Goal: Complete application form: Complete application form

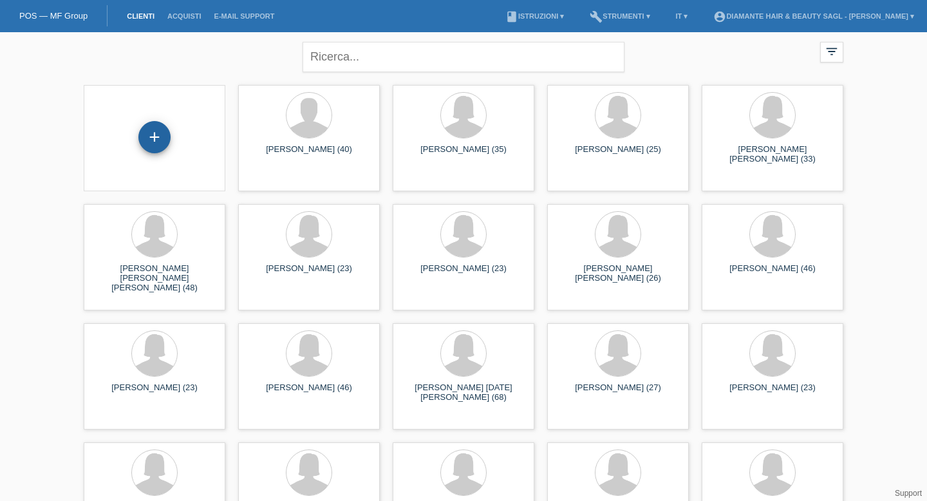
click at [164, 140] on div "+" at bounding box center [154, 137] width 32 height 32
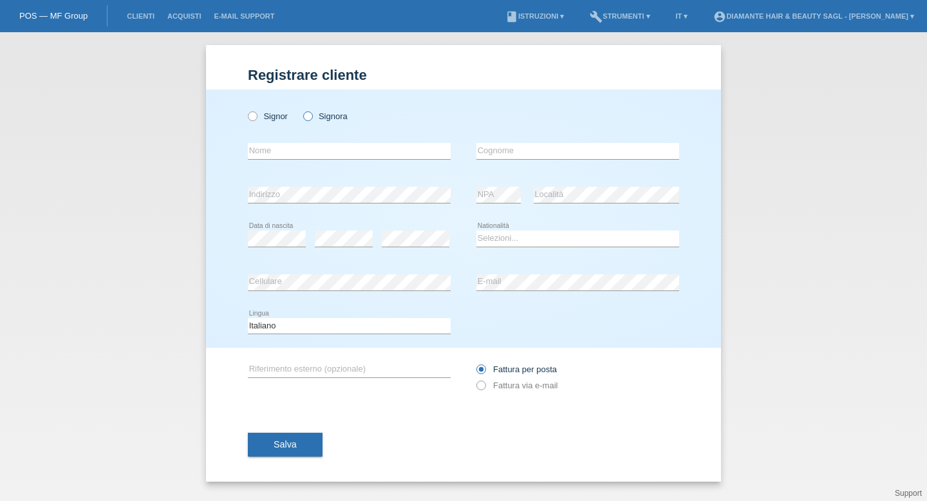
click at [301, 109] on icon at bounding box center [301, 109] width 0 height 0
click at [312, 113] on input "Signora" at bounding box center [307, 115] width 8 height 8
radio input "true"
click at [291, 153] on input "text" at bounding box center [349, 151] width 203 height 16
click at [380, 150] on input "text" at bounding box center [349, 151] width 203 height 16
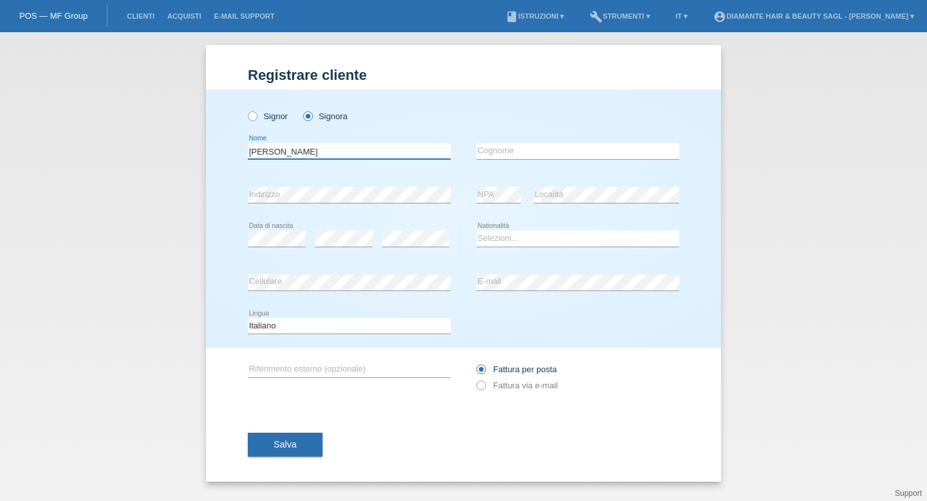
type input "[PERSON_NAME]"
click at [538, 151] on input "text" at bounding box center [578, 151] width 203 height 16
type input "Cassina"
click at [526, 246] on select "Selezioni... Svizzera Austria Germania Liechtenstein ------------ Afghanistan A…" at bounding box center [578, 238] width 203 height 15
select select "CH"
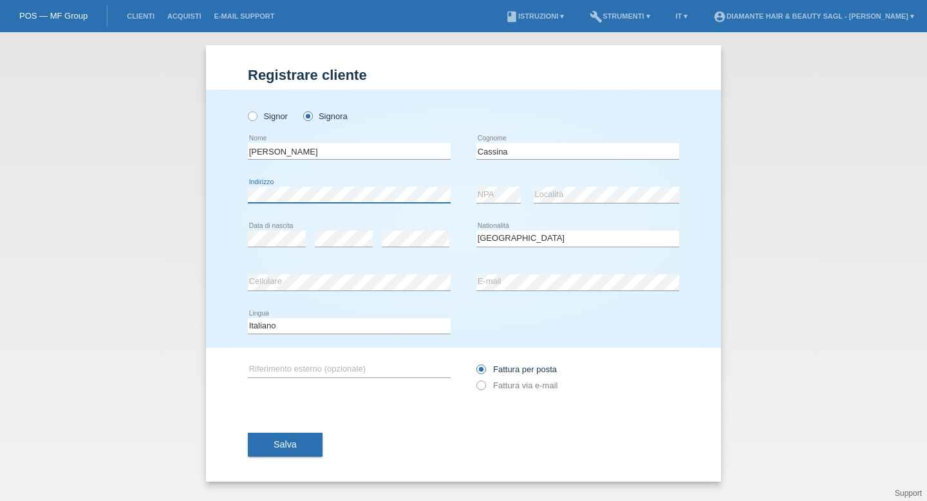
click at [354, 204] on icon at bounding box center [349, 203] width 203 height 1
click at [306, 448] on button "Salva" at bounding box center [285, 445] width 75 height 24
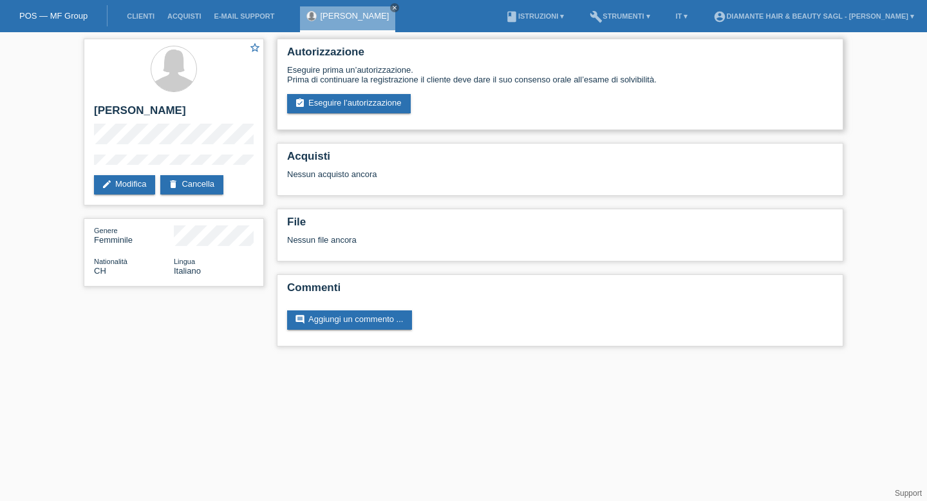
click at [366, 93] on div "Eseguire prima un’autorizzazione. Prima di continuare la registrazione il clien…" at bounding box center [560, 89] width 546 height 48
click at [366, 101] on link "assignment_turned_in Eseguire l’autorizzazione" at bounding box center [349, 103] width 124 height 19
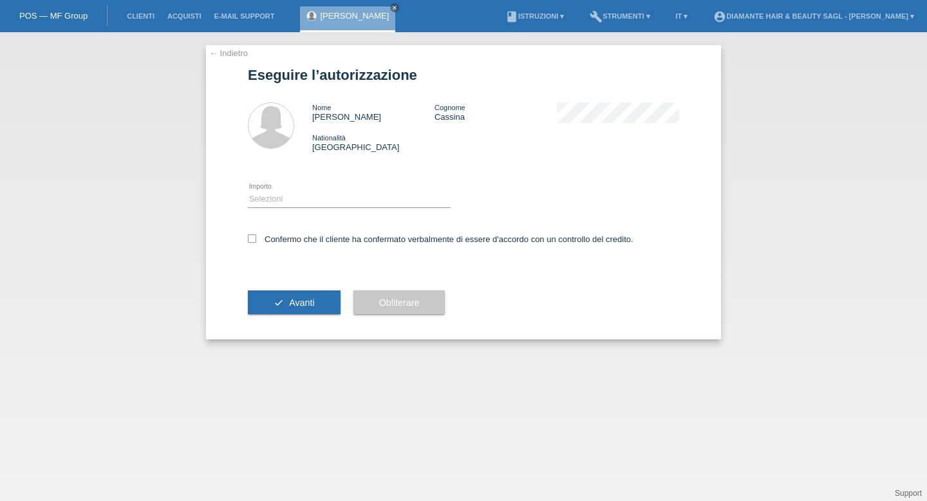
click at [338, 211] on div "Selezioni CHF 1.00 - CHF 499.00 CHF 500.00 - CHF 1'749.00 CHF 1'750.00 - CHF 3'…" at bounding box center [349, 200] width 203 height 44
click at [335, 204] on select "Selezioni CHF 1.00 - CHF 499.00 CHF 500.00 - CHF 1'749.00 CHF 1'750.00 - CHF 3'…" at bounding box center [349, 198] width 203 height 15
select select "2"
click at [255, 240] on icon at bounding box center [252, 238] width 8 height 8
click at [255, 240] on input "Confermo che il cliente ha confermato verbalmente di essere d'accordo con un co…" at bounding box center [252, 238] width 8 height 8
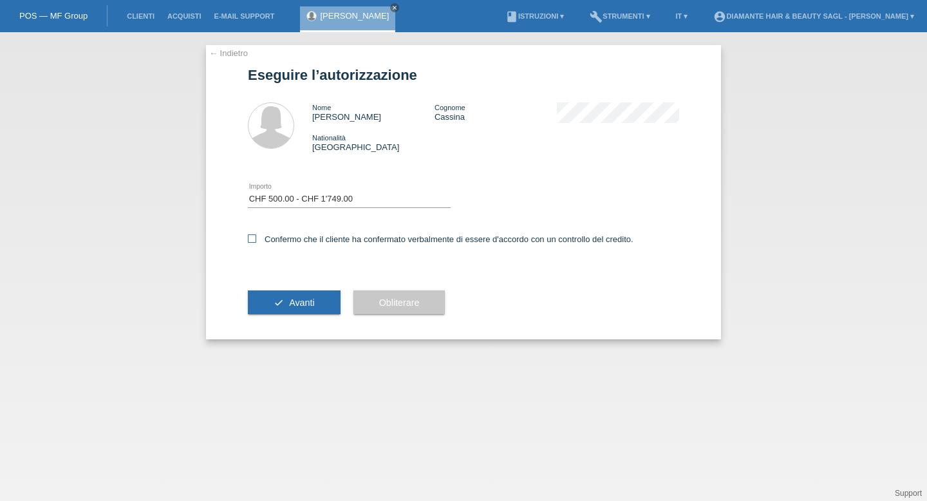
checkbox input "true"
click at [307, 308] on span "Avanti" at bounding box center [301, 303] width 25 height 10
